Goal: Browse casually

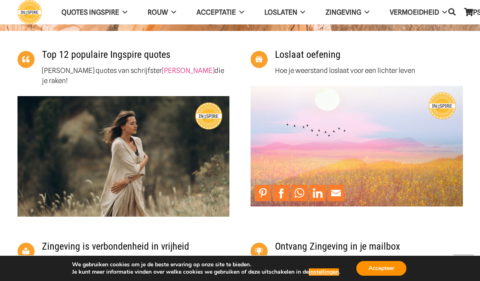
scroll to position [312, 0]
click at [347, 135] on img "leer loslaten en vindt innerlijke rust en zingeving in het leven met deze losla…" at bounding box center [357, 146] width 212 height 120
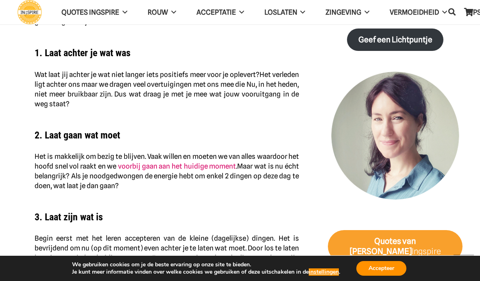
scroll to position [693, 0]
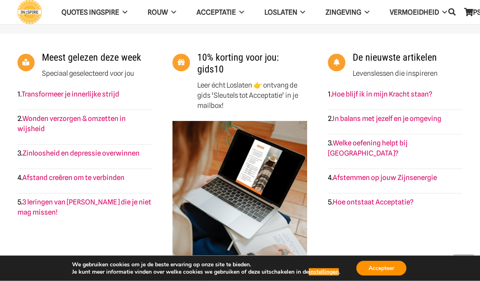
scroll to position [1049, 0]
click at [433, 173] on link "Afstemmen op jouw Zijnsenergie" at bounding box center [385, 177] width 104 height 8
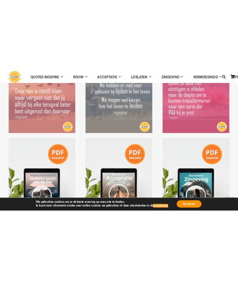
scroll to position [3859, 0]
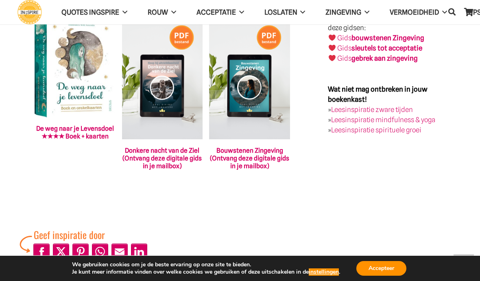
scroll to position [1279, 0]
